Goal: Task Accomplishment & Management: Use online tool/utility

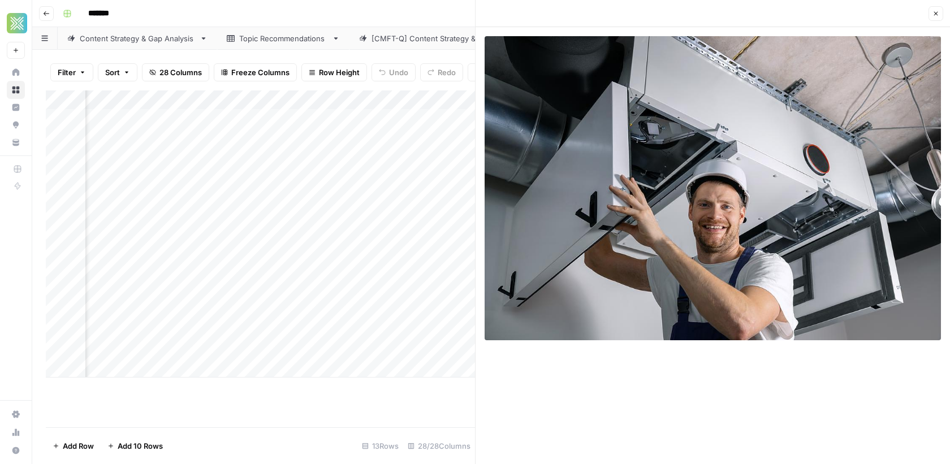
scroll to position [0, 2234]
click at [273, 158] on div "Add Column" at bounding box center [260, 234] width 429 height 287
click at [294, 158] on div "Add Column" at bounding box center [260, 234] width 429 height 287
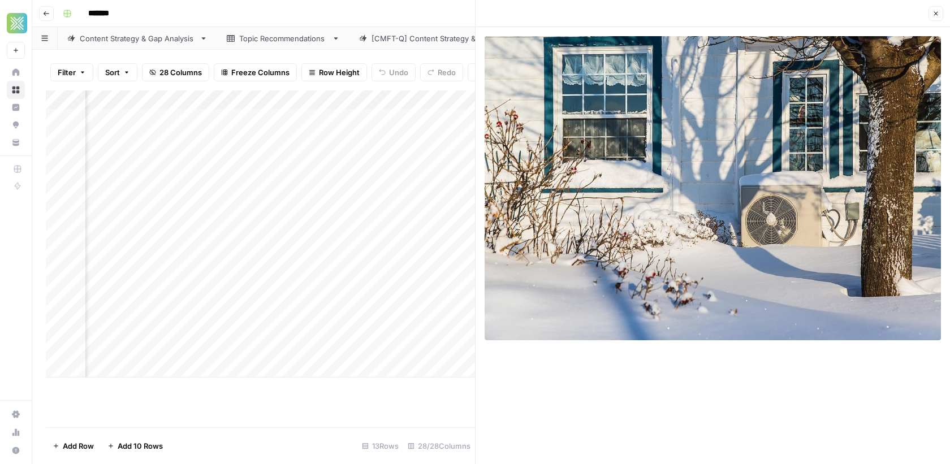
scroll to position [0, 2229]
click at [264, 131] on div "Add Column" at bounding box center [260, 234] width 429 height 287
click at [307, 133] on div "Add Column" at bounding box center [260, 234] width 429 height 287
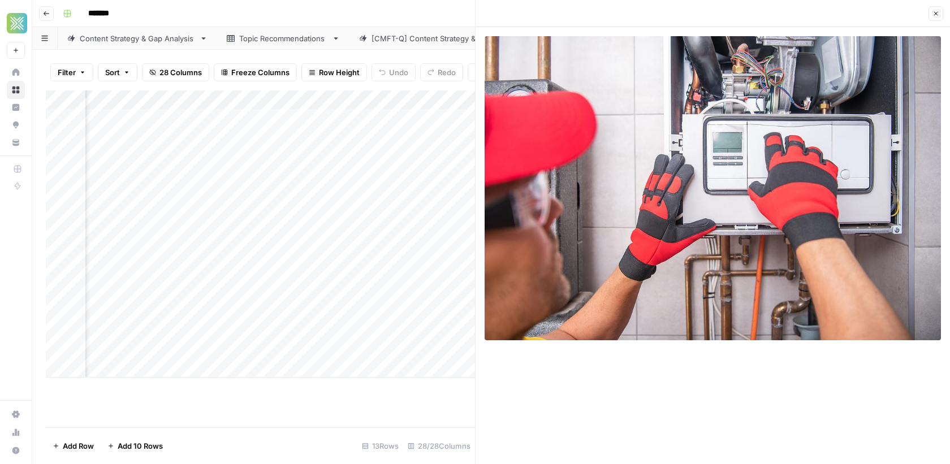
click at [251, 173] on div "Add Column" at bounding box center [260, 234] width 429 height 287
click at [249, 193] on div "Add Column" at bounding box center [260, 234] width 429 height 287
click at [300, 196] on div "Add Column" at bounding box center [260, 234] width 429 height 287
